Goal: Information Seeking & Learning: Learn about a topic

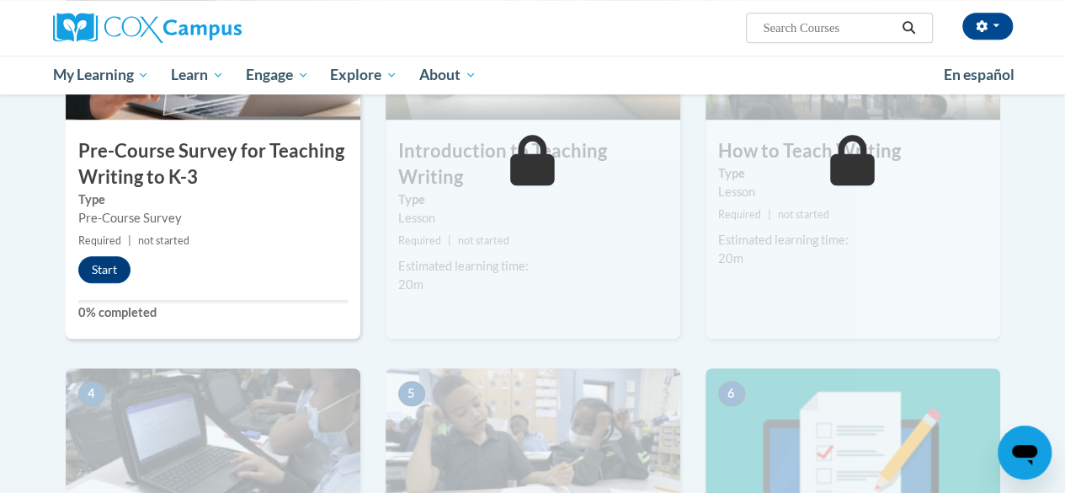
click at [689, 50] on div "[PERSON_NAME] ([GEOGRAPHIC_DATA]/New_York UTC-04:00) My Profile Inbox My Transc…" at bounding box center [532, 28] width 985 height 56
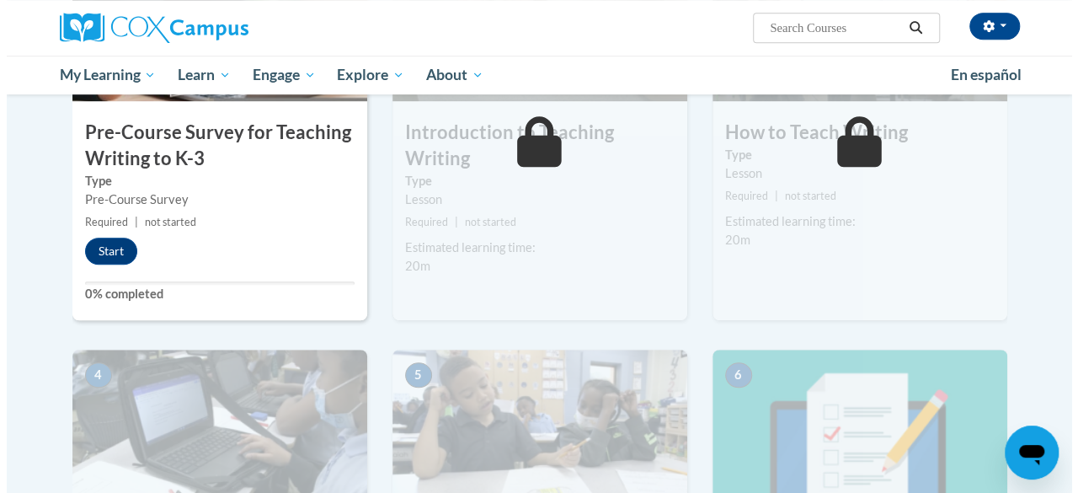
scroll to position [508, 0]
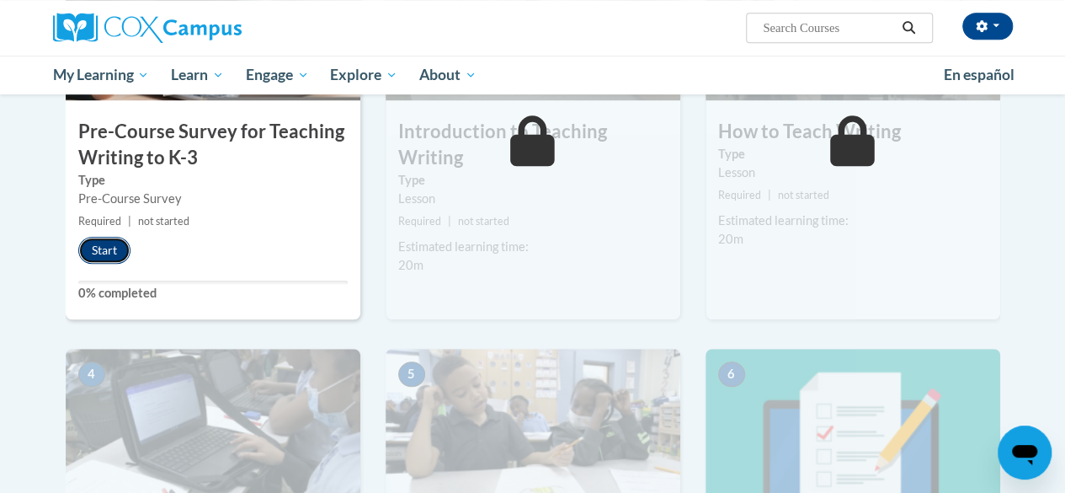
click at [105, 247] on button "Start" at bounding box center [104, 250] width 52 height 27
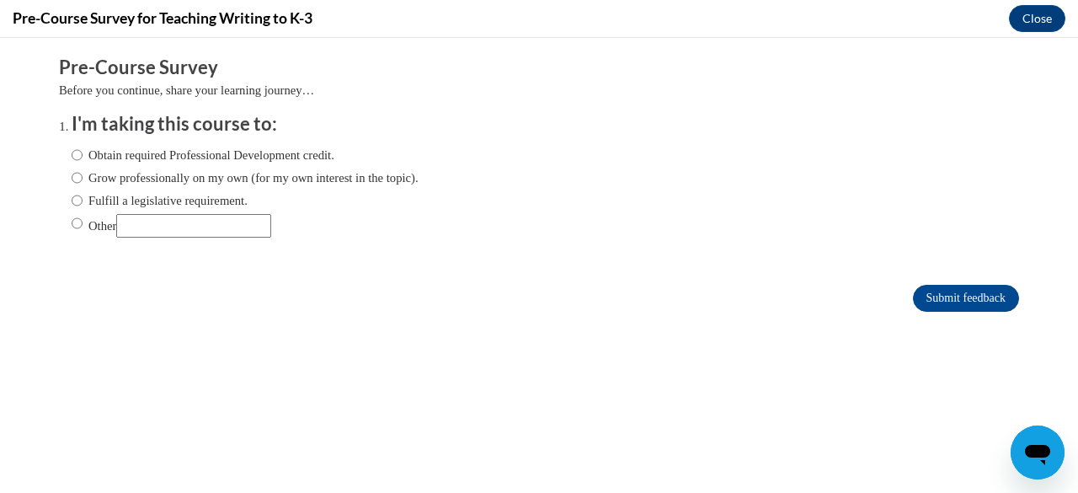
scroll to position [0, 0]
click at [83, 163] on label "Obtain required Professional Development credit." at bounding box center [203, 155] width 263 height 19
click at [83, 163] on input "Obtain required Professional Development credit." at bounding box center [77, 155] width 11 height 19
radio input "true"
click at [931, 302] on input "Submit feedback" at bounding box center [966, 298] width 106 height 27
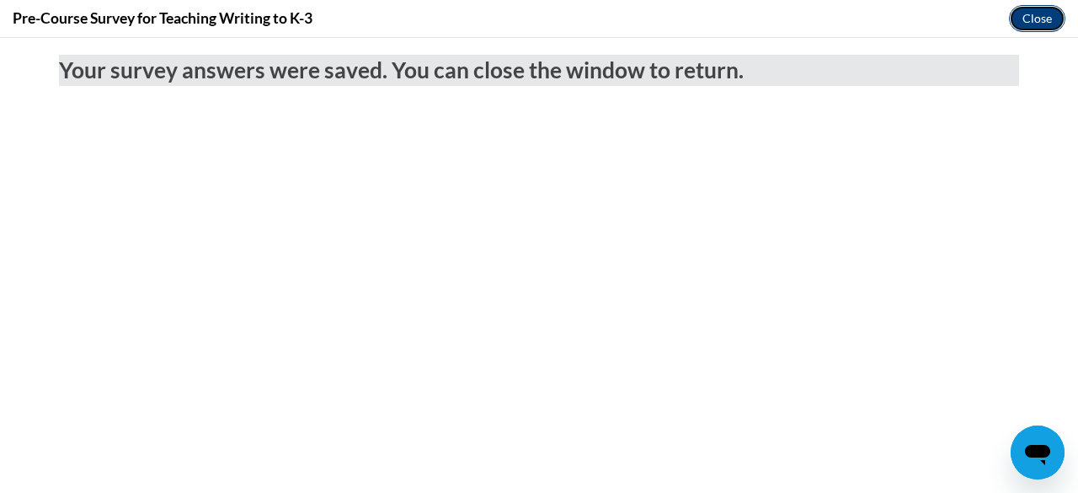
click at [1018, 14] on button "Close" at bounding box center [1037, 18] width 56 height 27
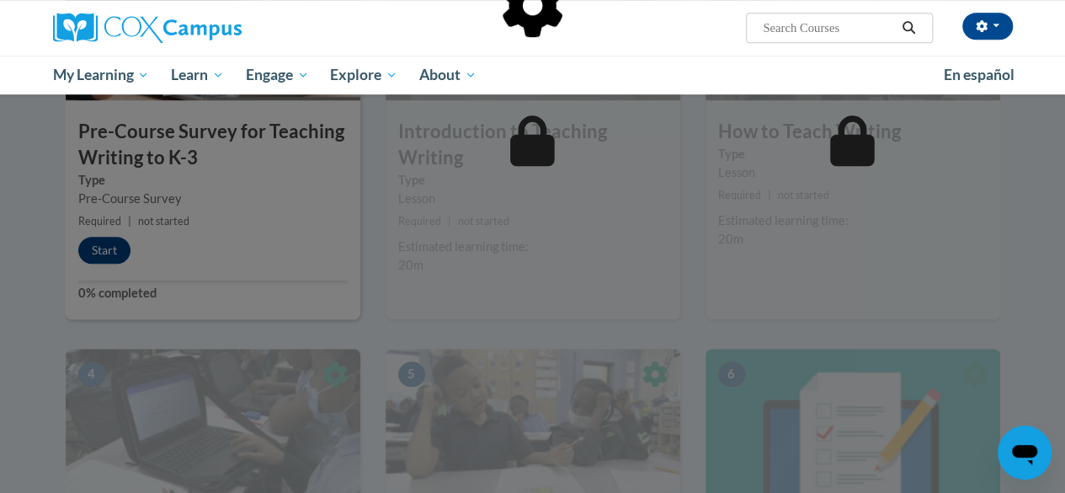
click at [540, 222] on div at bounding box center [533, 92] width 935 height 320
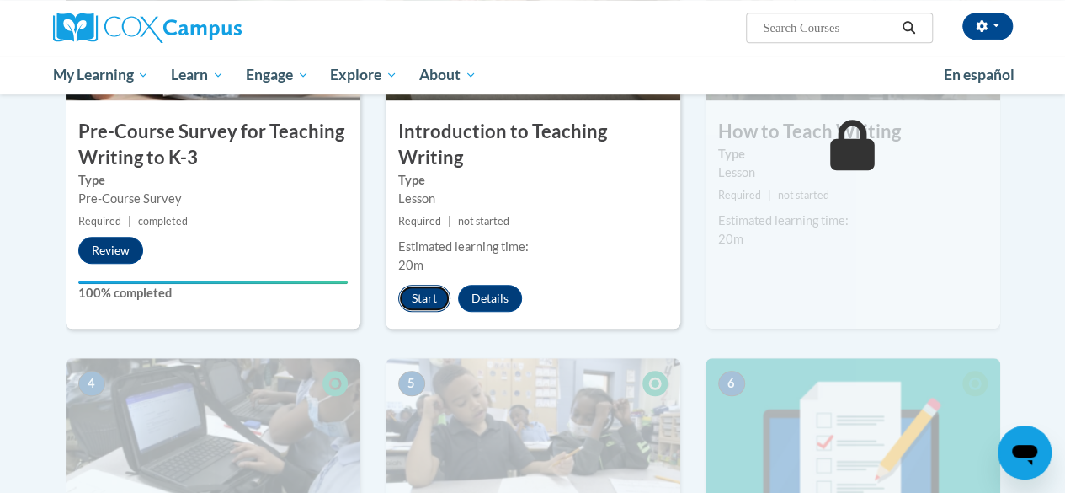
click at [423, 298] on button "Start" at bounding box center [424, 298] width 52 height 27
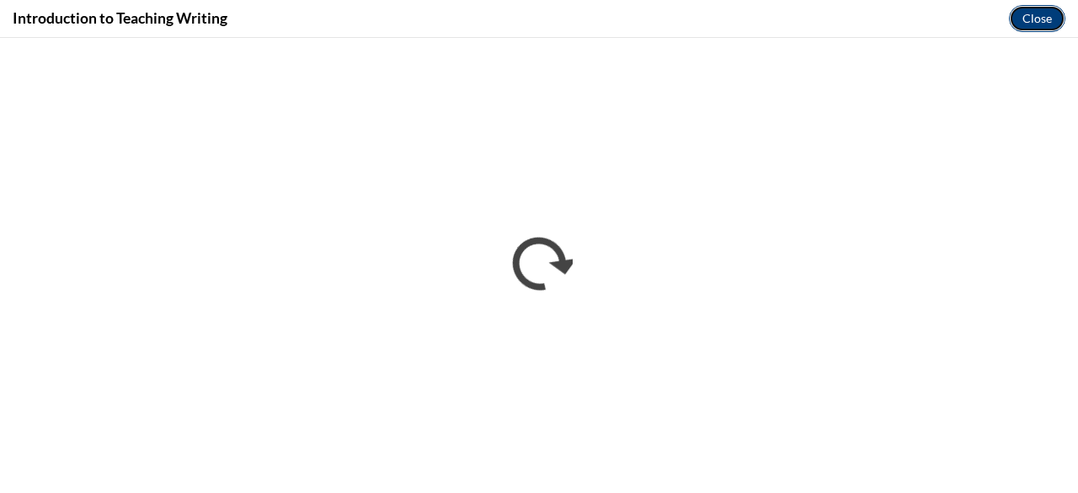
click at [1041, 16] on button "Close" at bounding box center [1037, 18] width 56 height 27
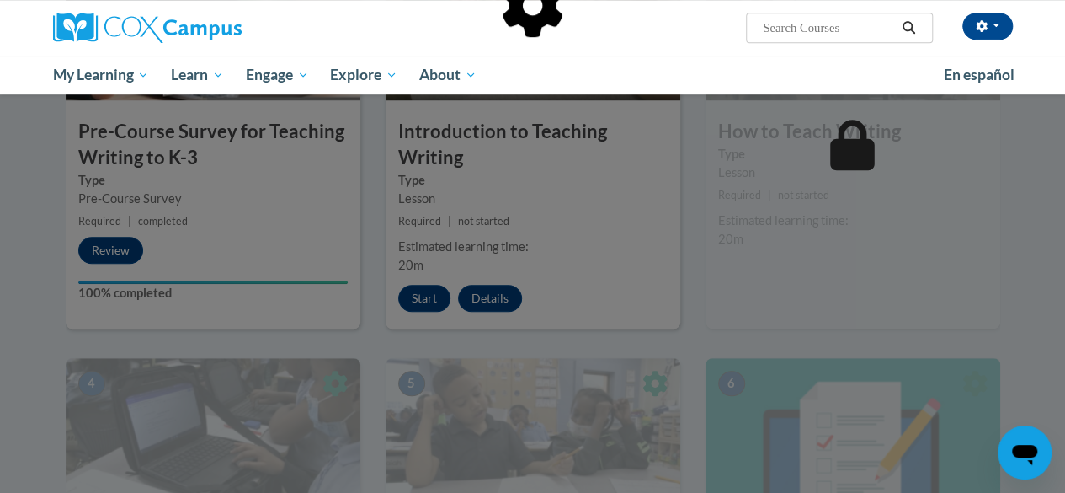
click at [709, 174] on div at bounding box center [533, 92] width 935 height 320
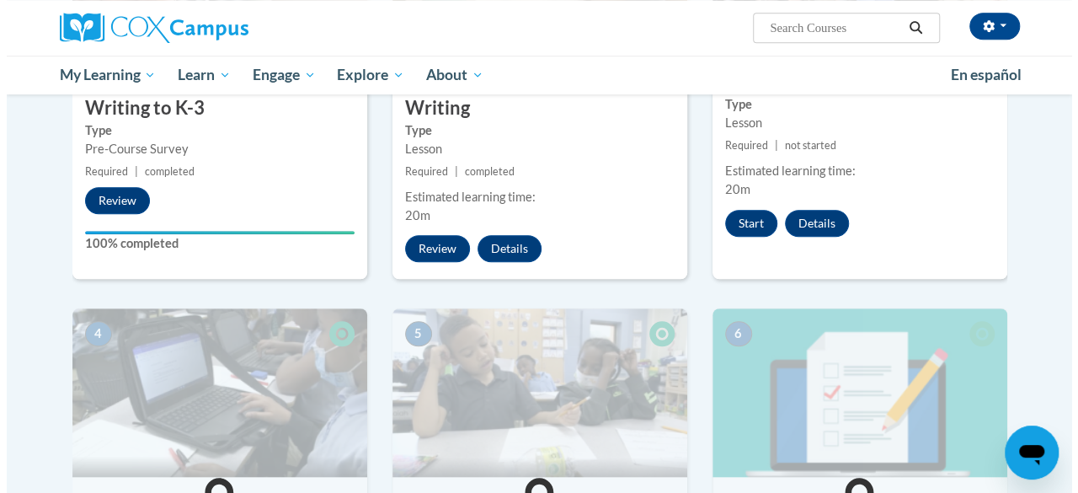
scroll to position [559, 0]
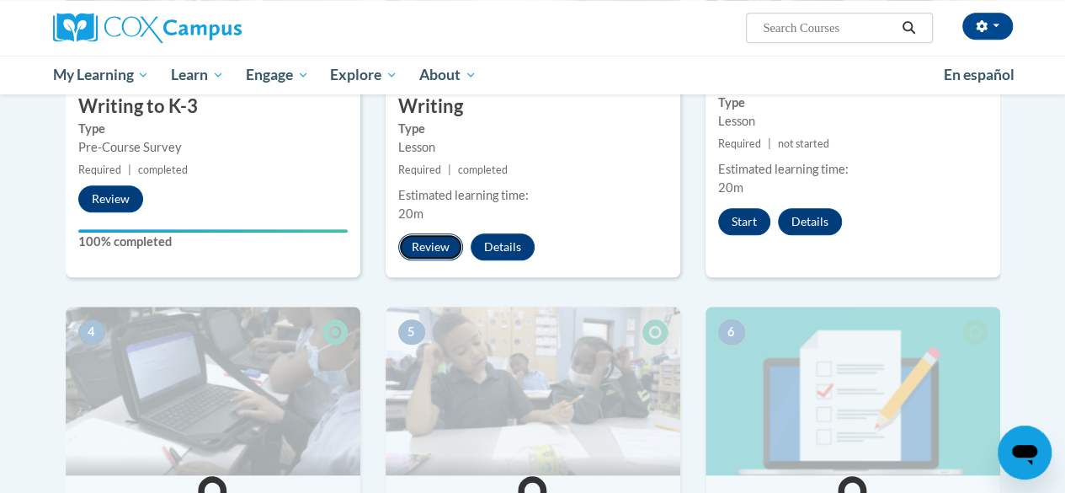
click at [436, 246] on button "Review" at bounding box center [430, 246] width 65 height 27
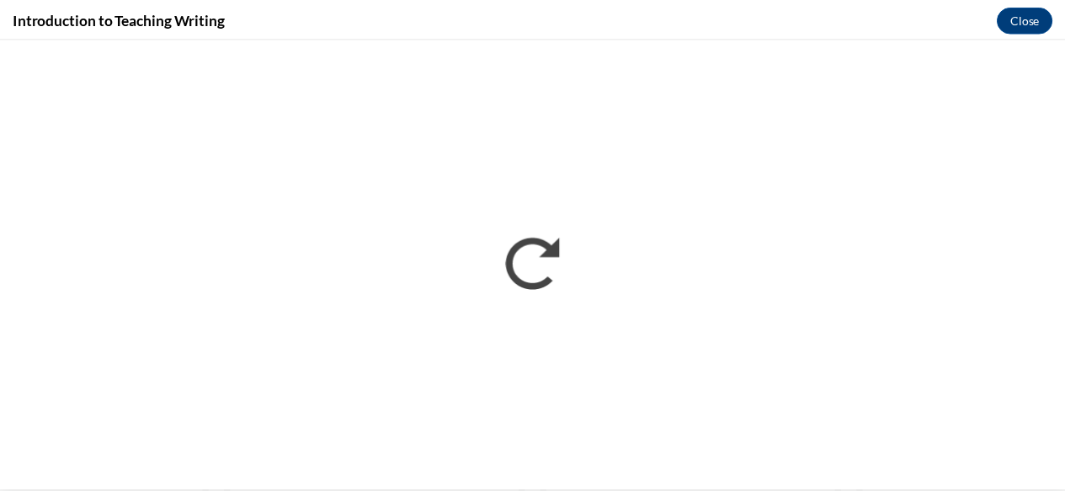
scroll to position [0, 0]
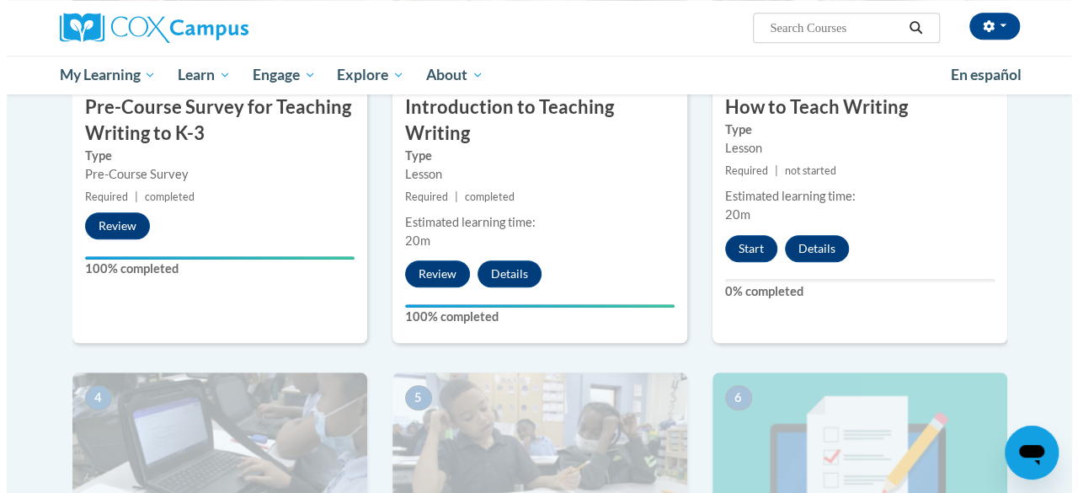
scroll to position [534, 0]
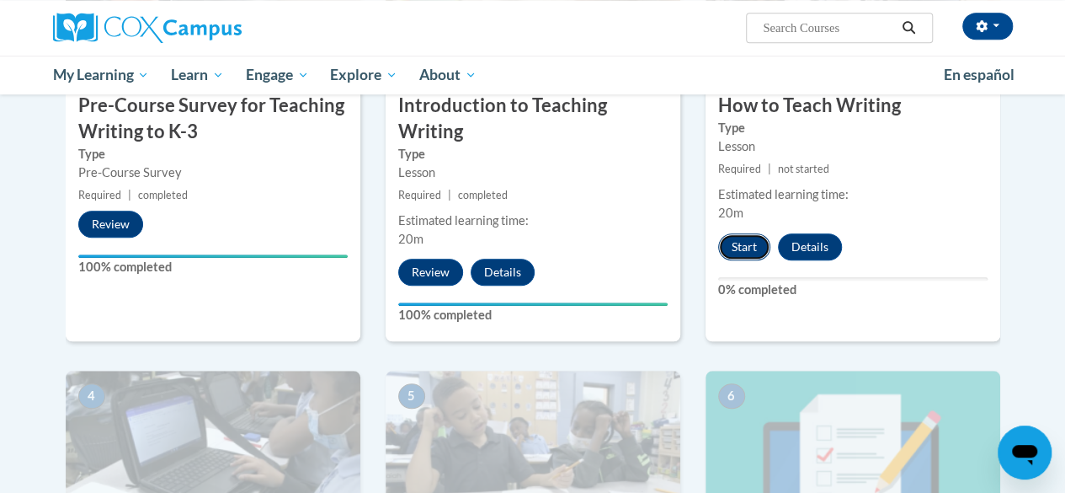
click at [744, 247] on button "Start" at bounding box center [744, 246] width 52 height 27
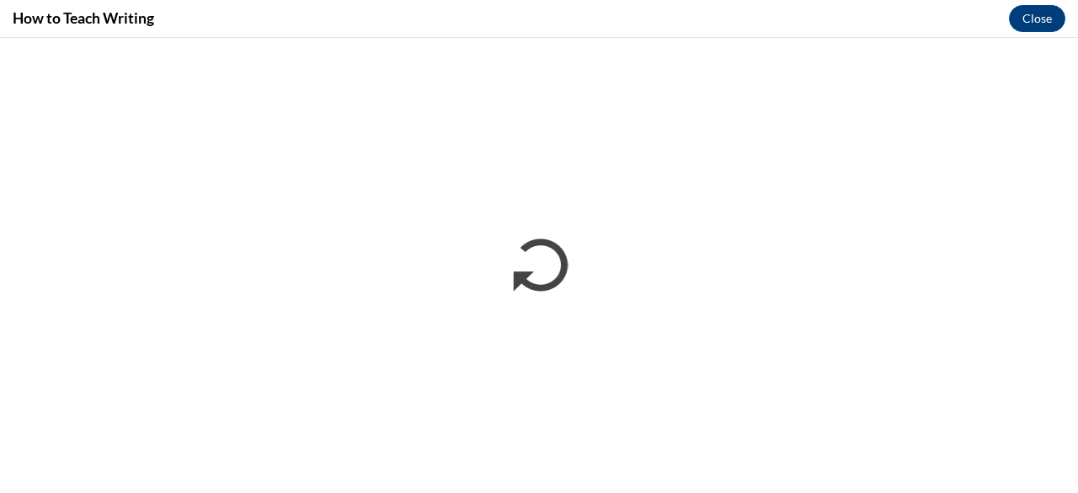
scroll to position [0, 0]
